Goal: Task Accomplishment & Management: Complete application form

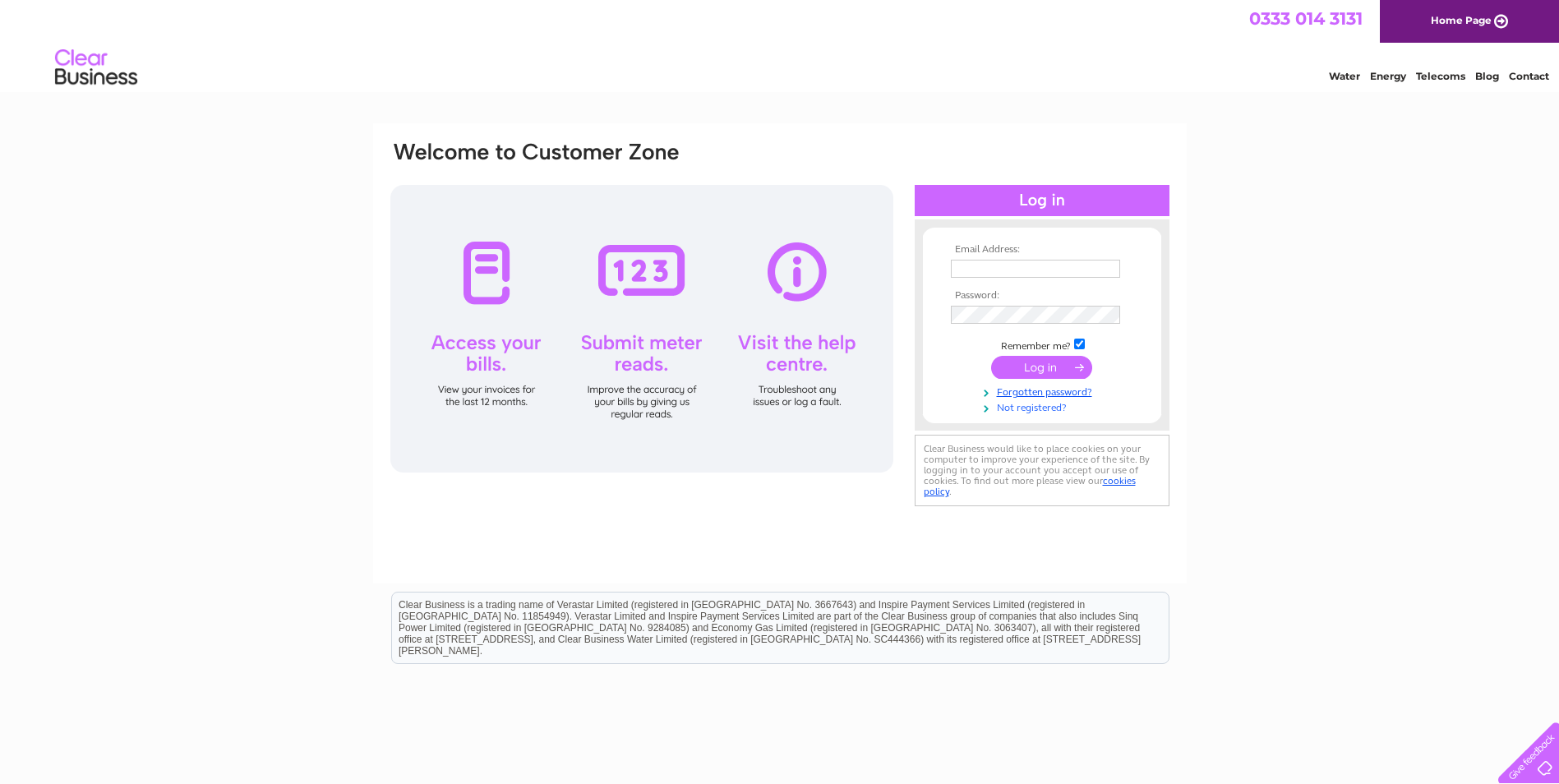
click at [1023, 409] on link "Not registered?" at bounding box center [1044, 406] width 187 height 15
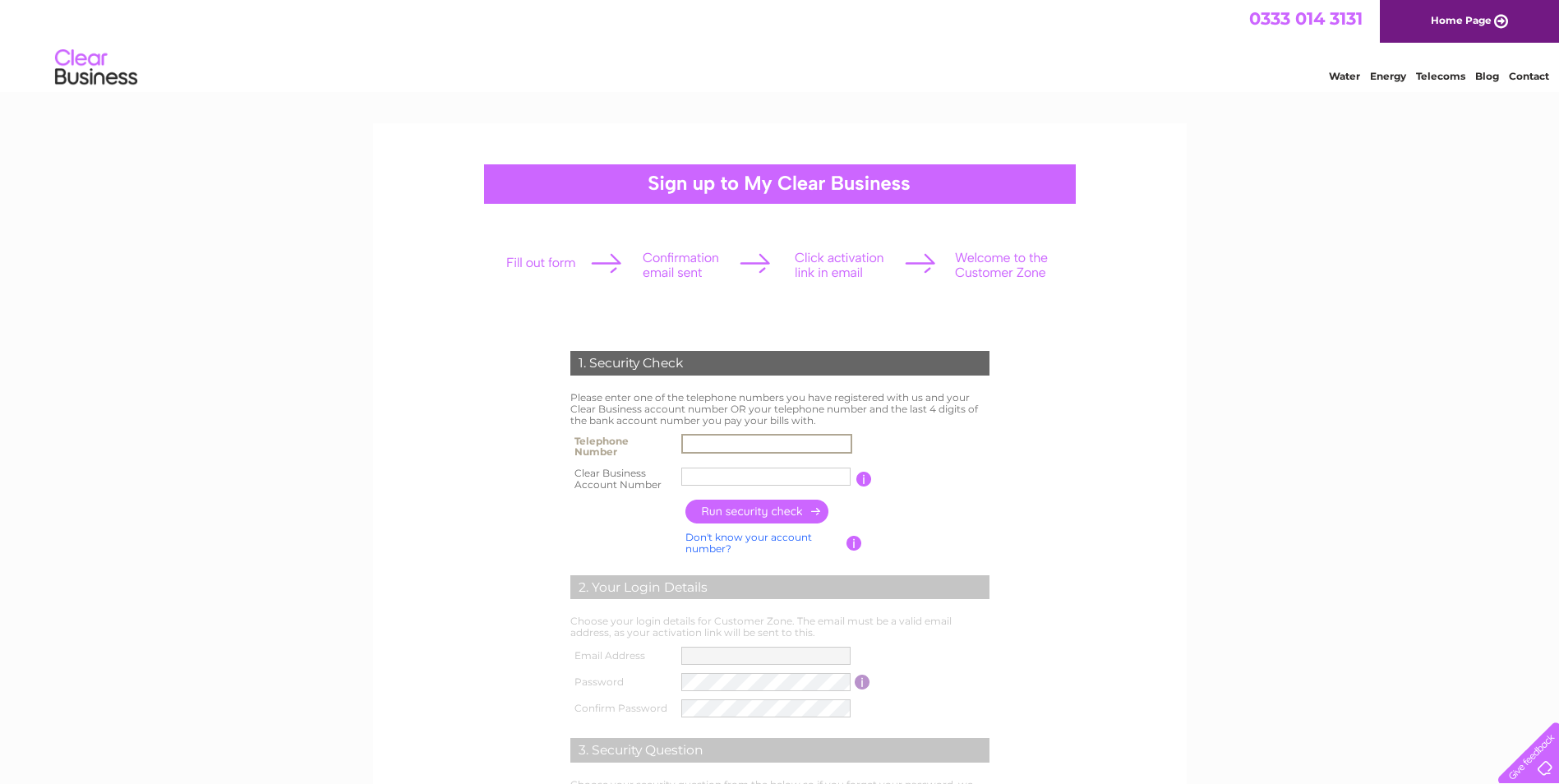
click at [745, 441] on input "text" at bounding box center [767, 444] width 171 height 20
type input "07977567578"
click at [767, 476] on input "FHP Prope" at bounding box center [767, 476] width 171 height 20
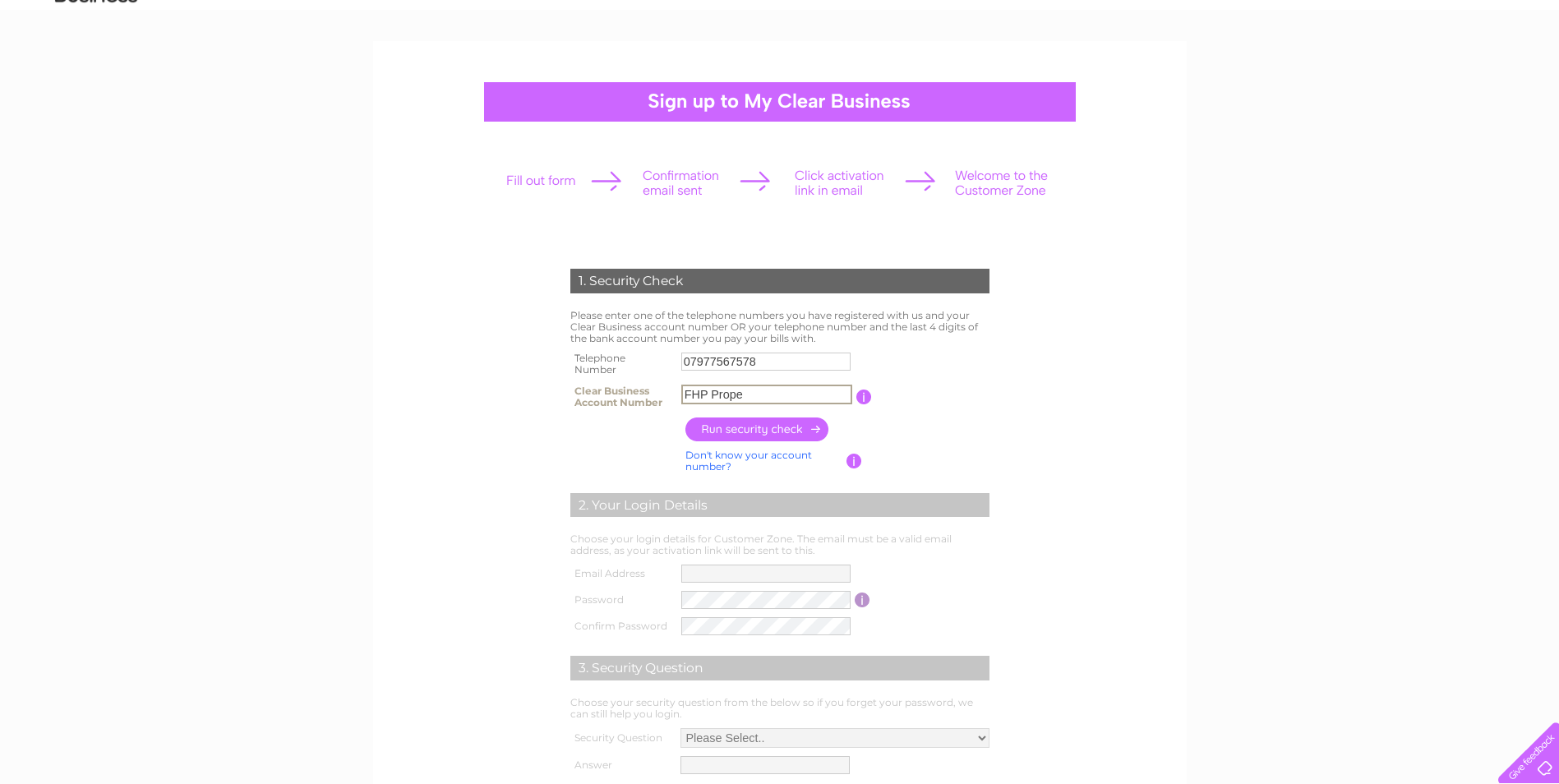
click at [773, 422] on input "button" at bounding box center [757, 429] width 145 height 24
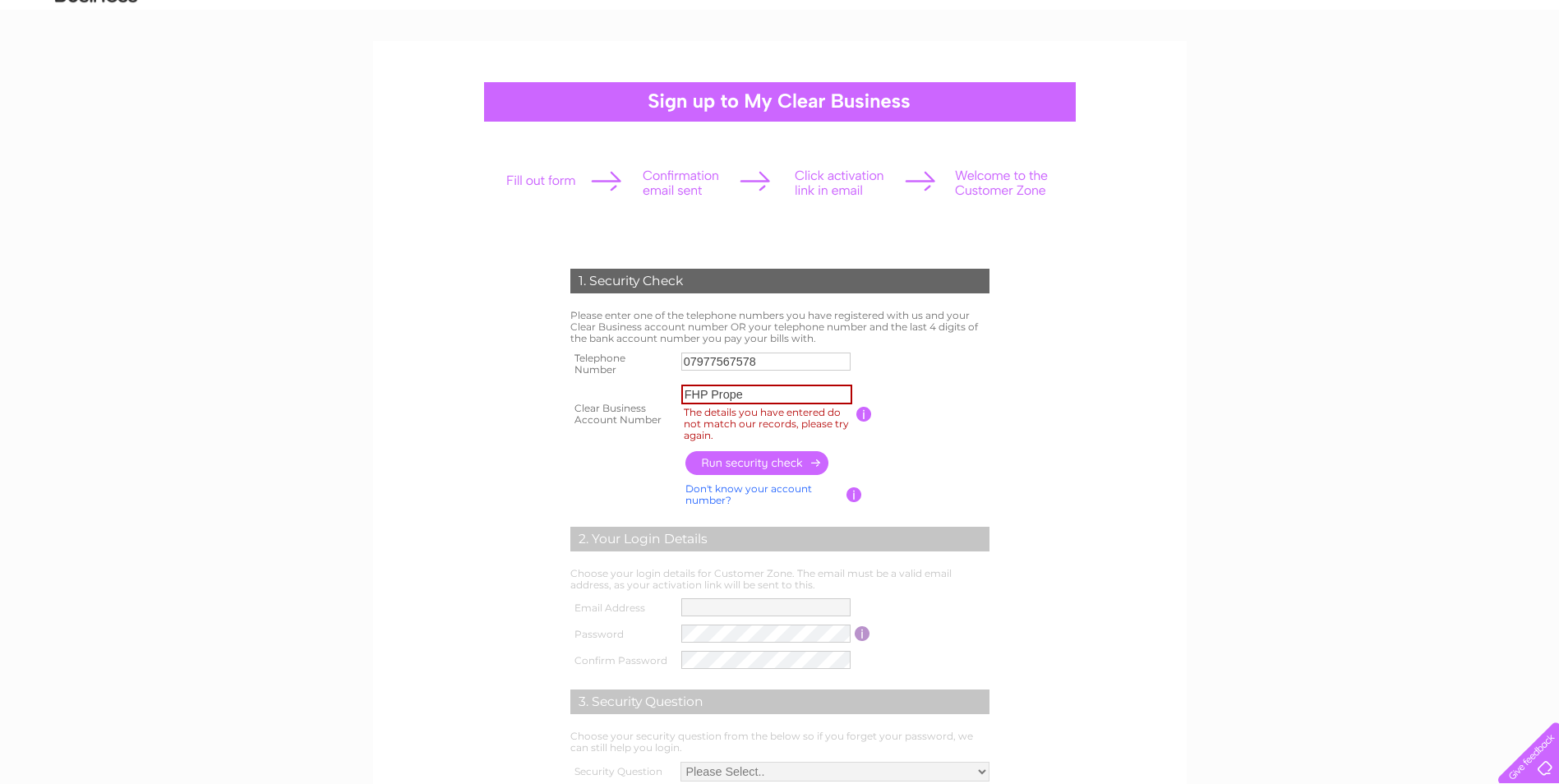
click at [765, 390] on input "FHP Prope" at bounding box center [767, 394] width 171 height 20
type input "FHP Prop"
drag, startPoint x: 799, startPoint y: 401, endPoint x: 567, endPoint y: 393, distance: 232.1
click at [567, 393] on tr "Clear Business Account Number FHP Prop The details you have entered do not matc…" at bounding box center [780, 413] width 428 height 66
type input "V"
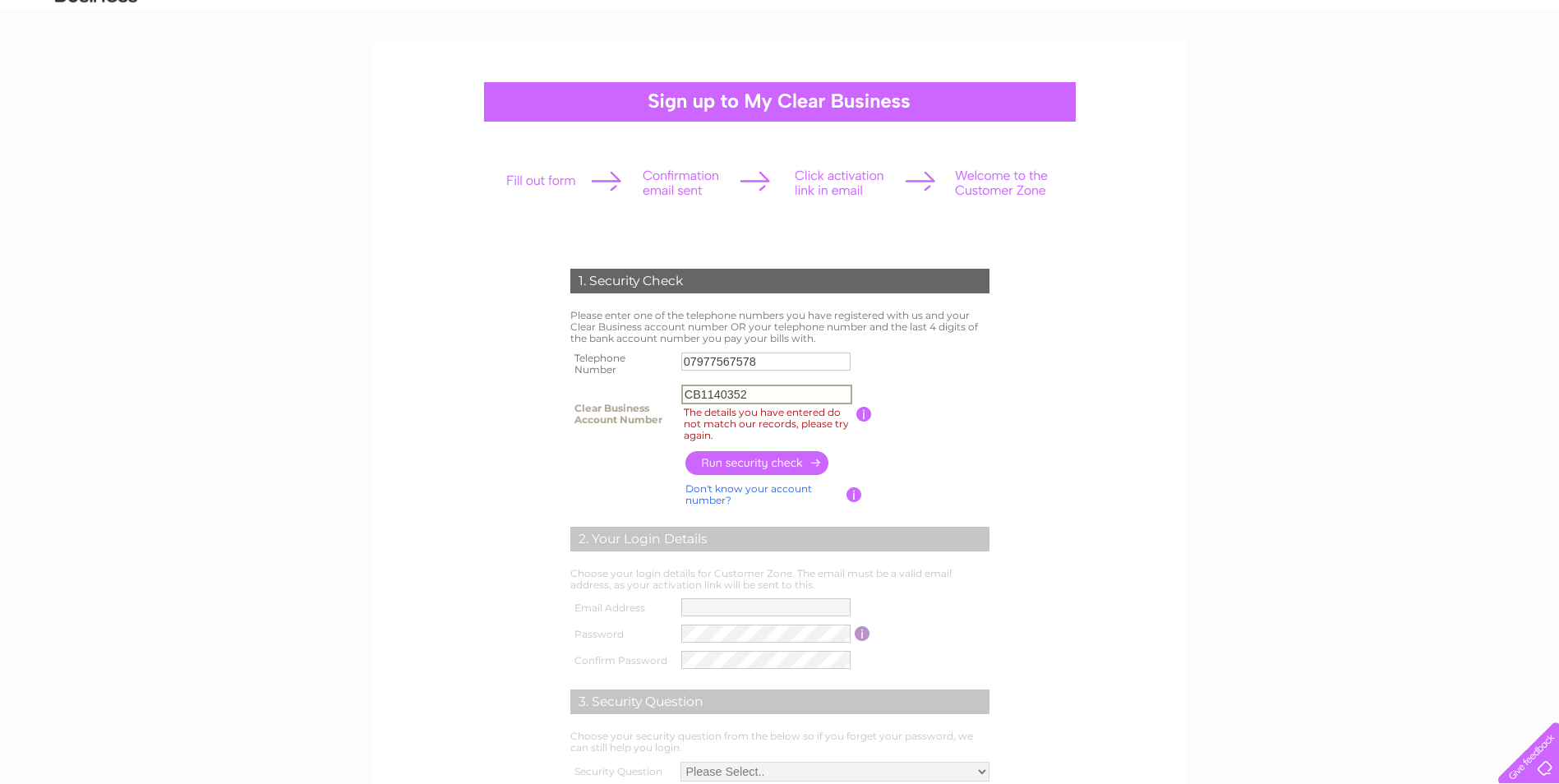
type input "CB1140352"
click at [756, 452] on input "button" at bounding box center [757, 463] width 145 height 24
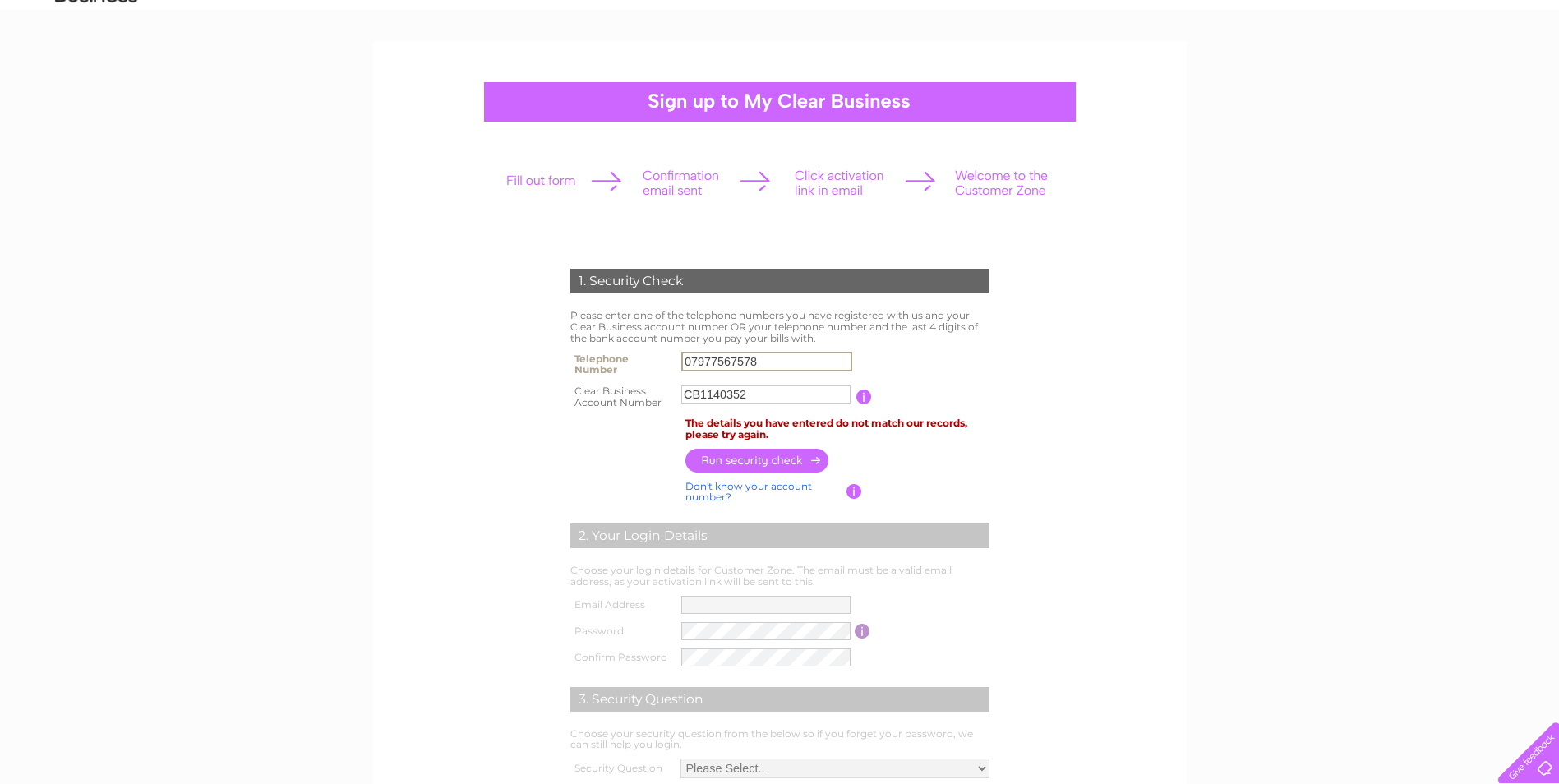
drag, startPoint x: 799, startPoint y: 362, endPoint x: 623, endPoint y: 361, distance: 176.0
click at [623, 361] on tr "Telephone Number 07977567578" at bounding box center [780, 364] width 428 height 33
type input "01159791720"
click at [782, 463] on input "button" at bounding box center [757, 459] width 145 height 24
click at [768, 366] on input "01159791720" at bounding box center [767, 361] width 171 height 20
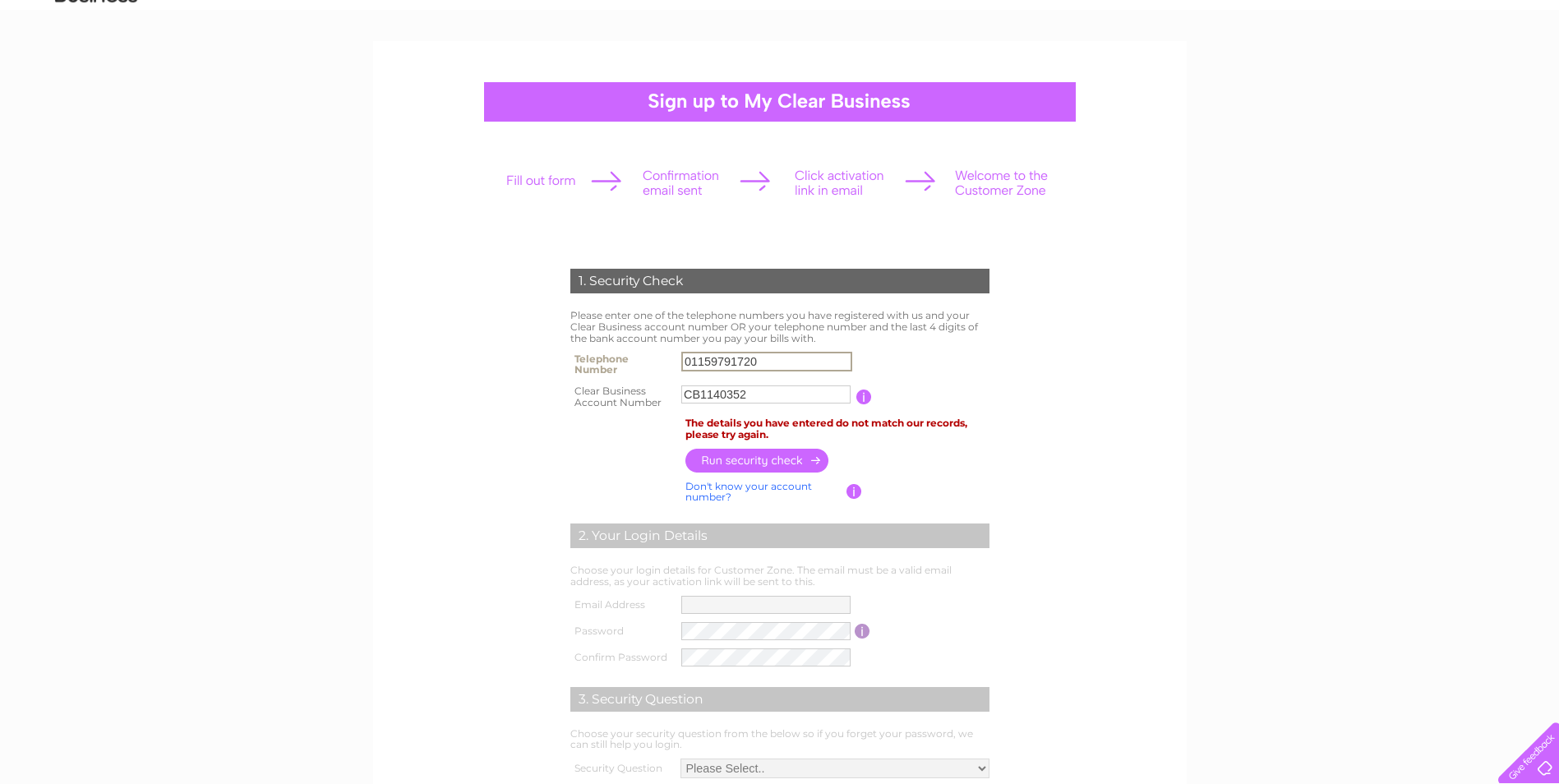
drag, startPoint x: 768, startPoint y: 366, endPoint x: 660, endPoint y: 361, distance: 108.1
click at [660, 361] on tr "Telephone Number 01159791720" at bounding box center [780, 364] width 428 height 33
click at [776, 454] on input "button" at bounding box center [757, 460] width 145 height 24
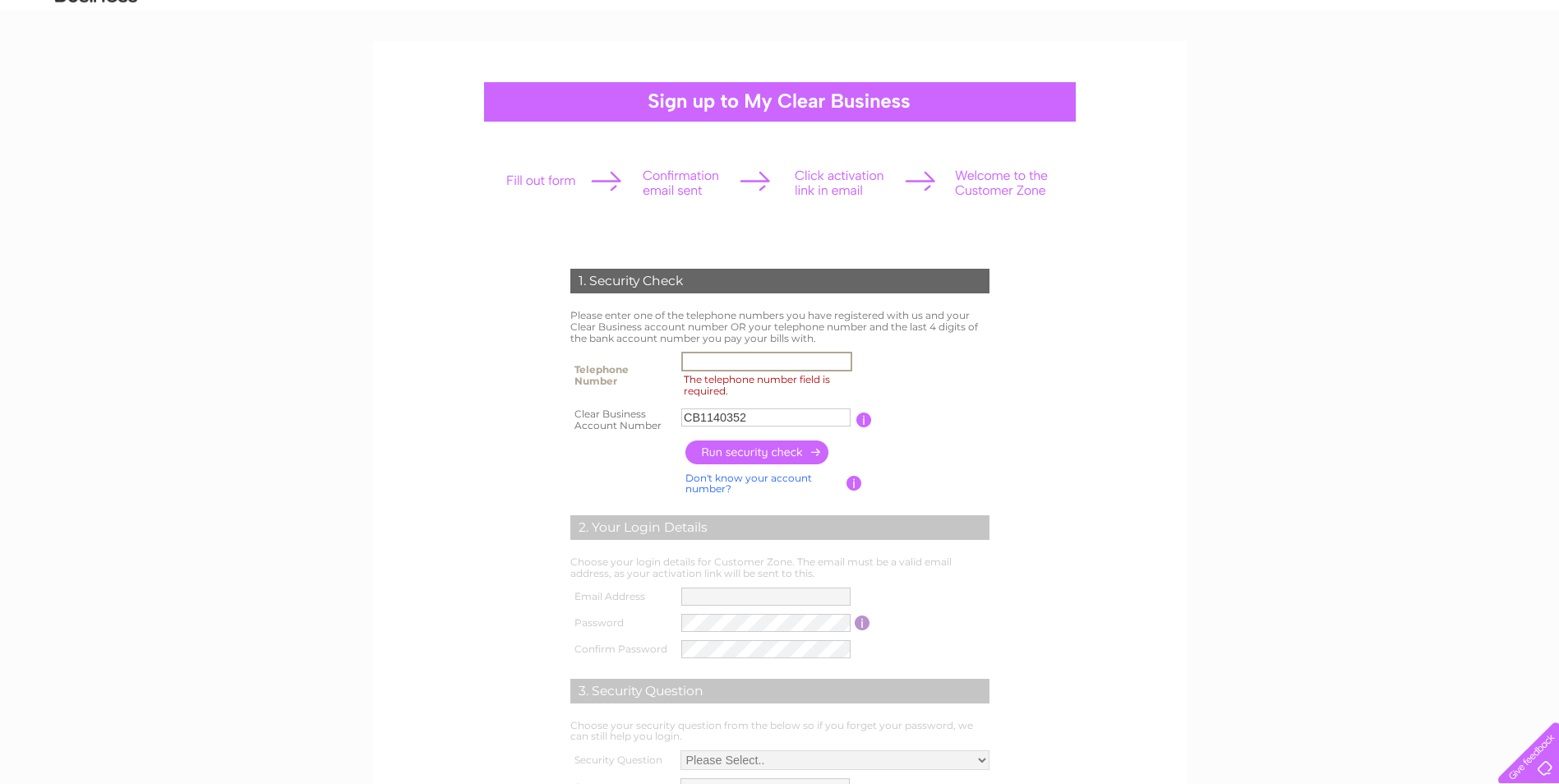
click at [761, 364] on input "The telephone number field is required." at bounding box center [767, 361] width 171 height 20
type input "07917460029"
click at [759, 447] on input "button" at bounding box center [757, 452] width 145 height 24
